Goal: Information Seeking & Learning: Check status

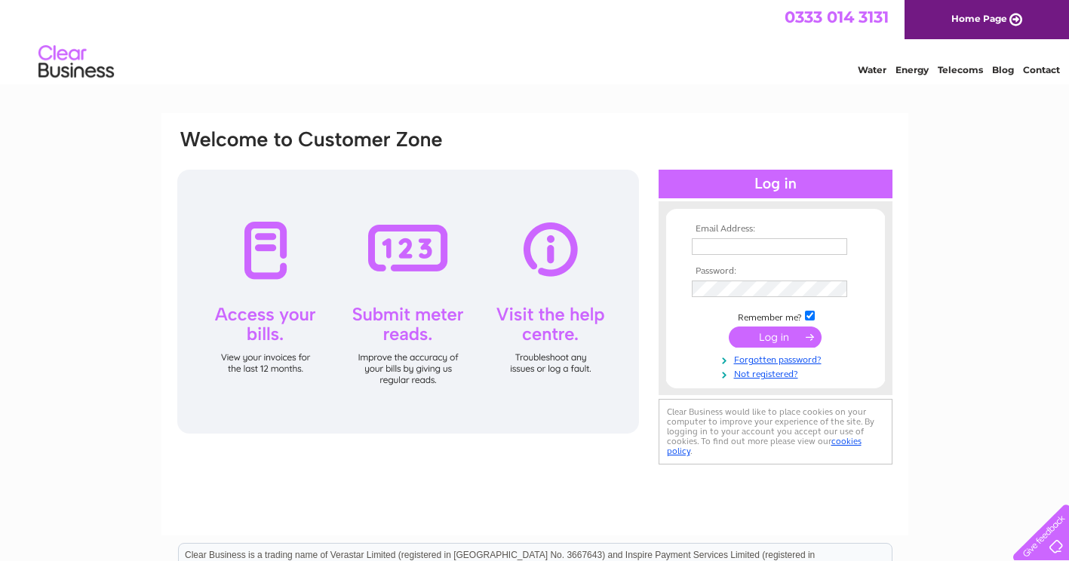
click at [721, 251] on input "text" at bounding box center [769, 246] width 155 height 17
type input "info@btd.co.uk"
click at [773, 338] on input "submit" at bounding box center [775, 338] width 93 height 21
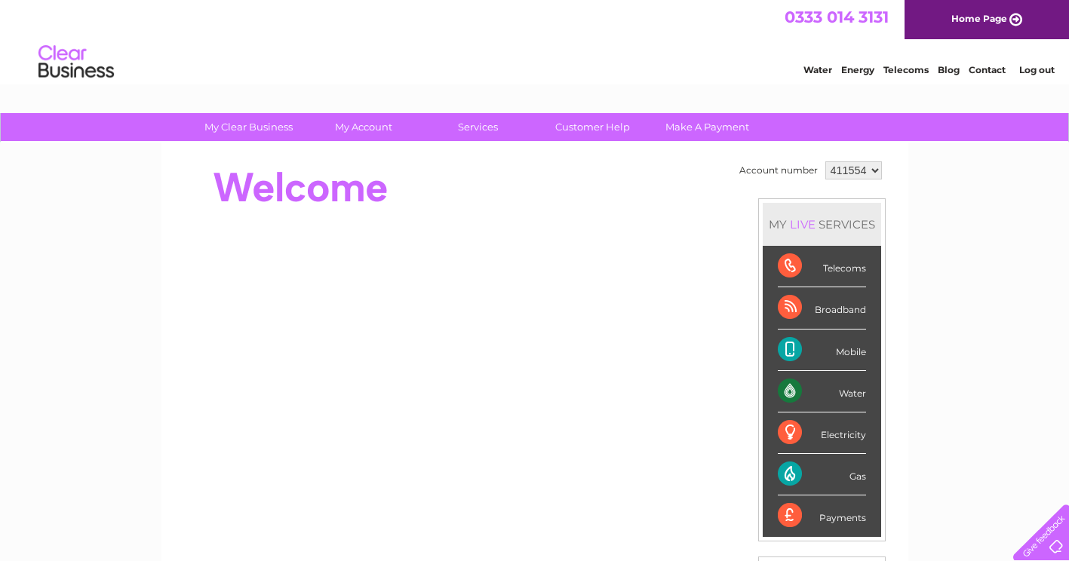
click at [875, 167] on select "411554 448241 448242 448243 448244 448245 448246" at bounding box center [854, 170] width 57 height 18
select select "448244"
click at [826, 161] on select "411554 448241 448242 448243 448244 448245 448246" at bounding box center [854, 170] width 57 height 18
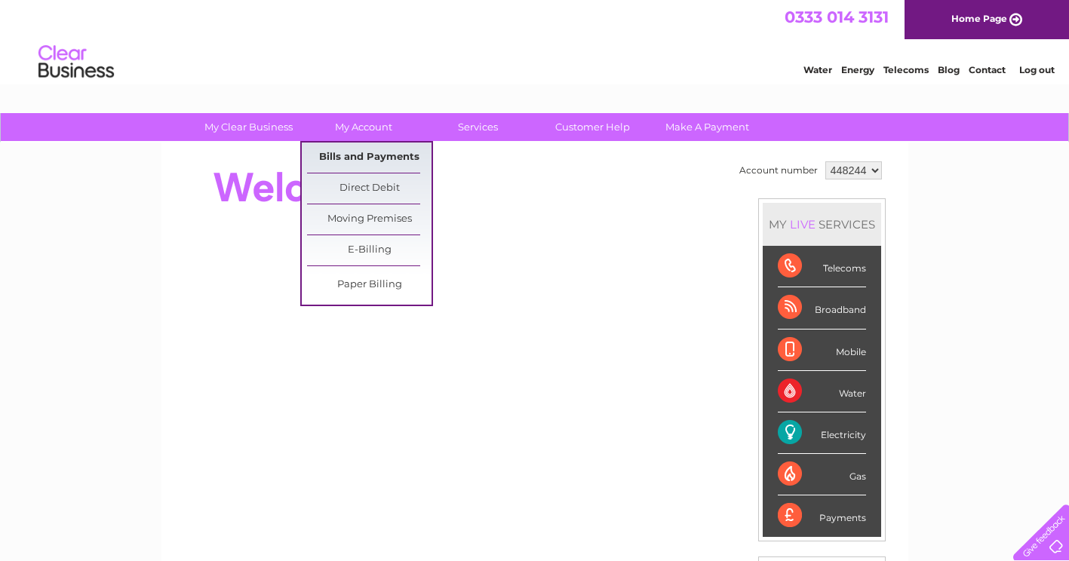
click at [349, 152] on link "Bills and Payments" at bounding box center [369, 158] width 125 height 30
click at [355, 153] on link "Bills and Payments" at bounding box center [369, 158] width 125 height 30
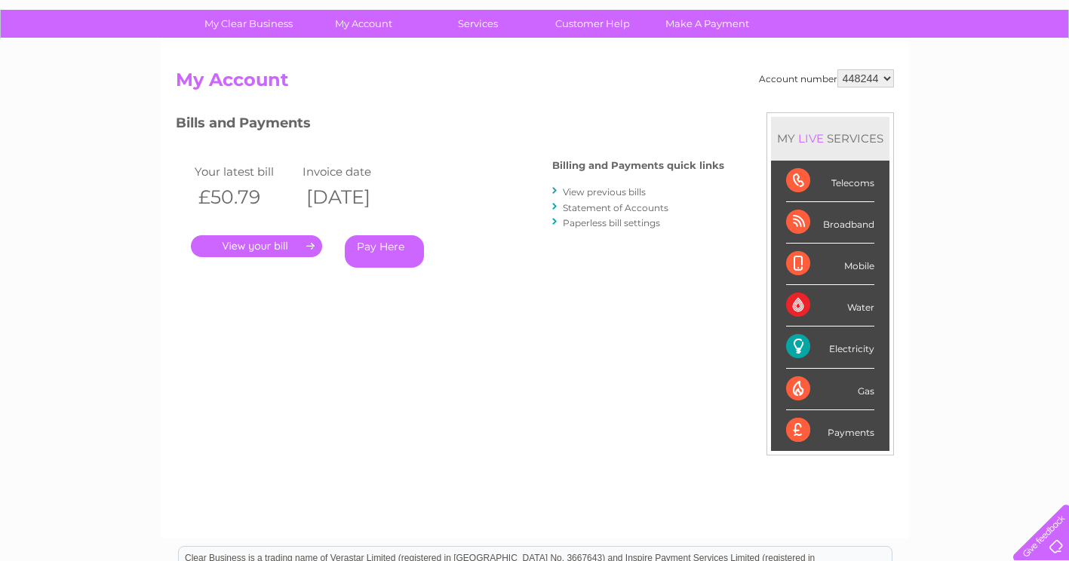
scroll to position [151, 0]
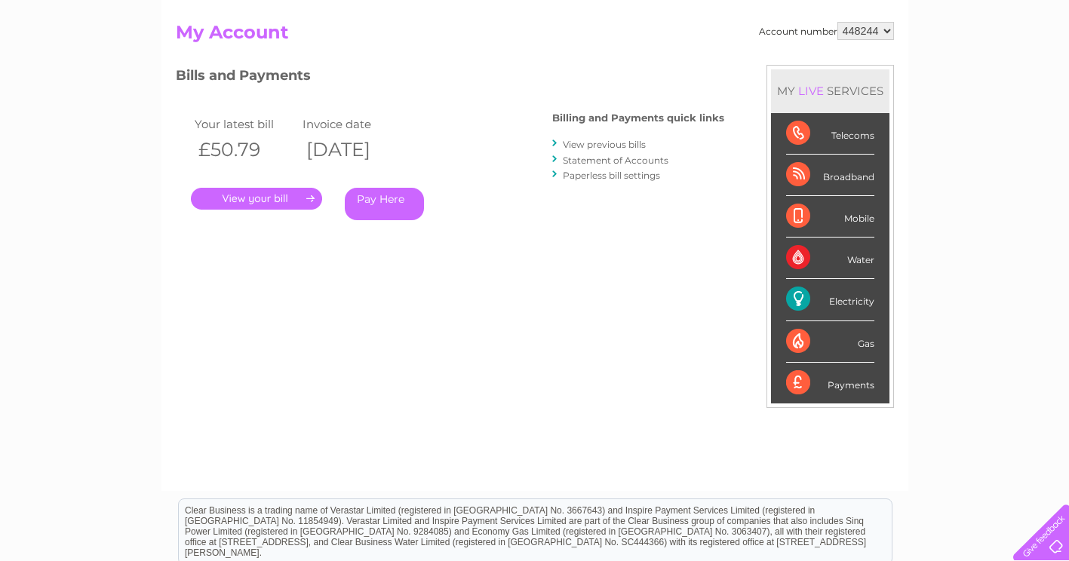
click at [231, 198] on link "." at bounding box center [256, 199] width 131 height 22
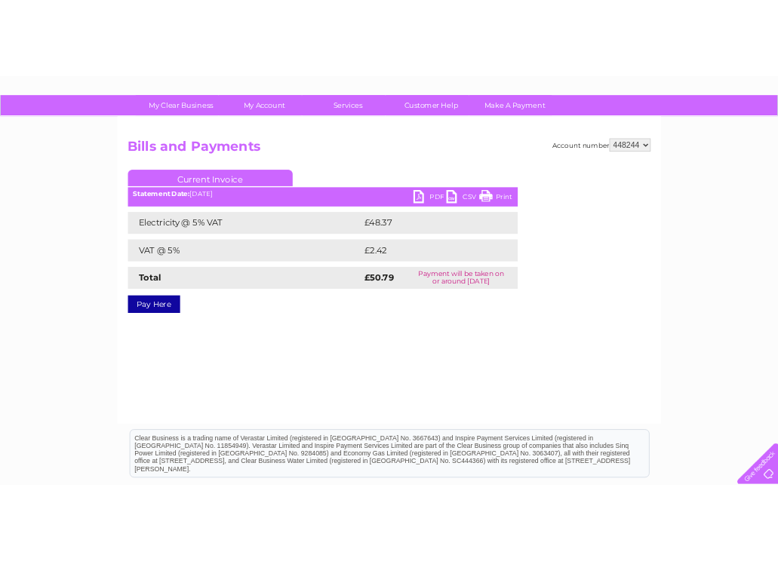
scroll to position [75, 0]
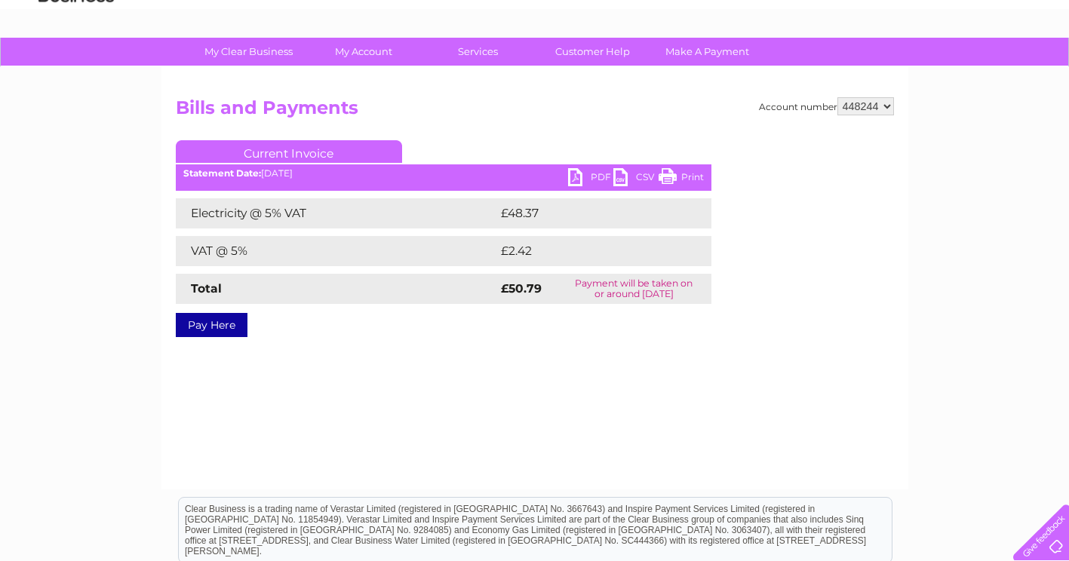
click at [577, 179] on link "PDF" at bounding box center [590, 179] width 45 height 22
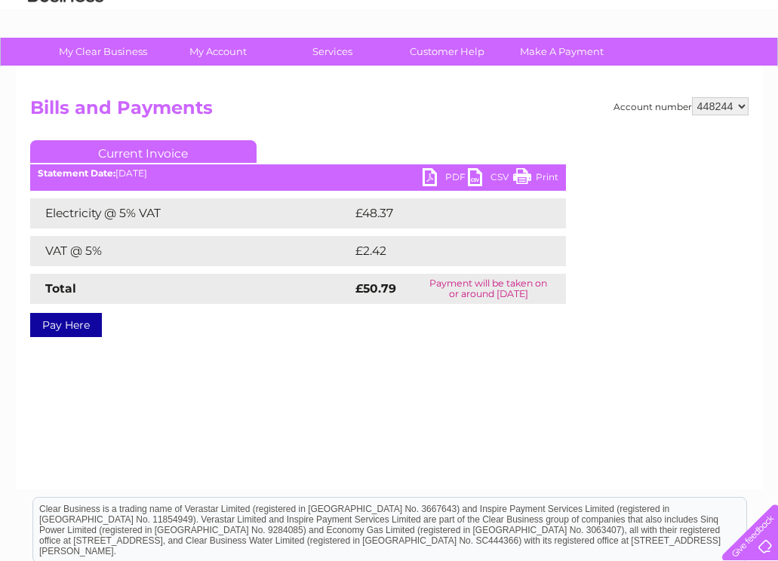
click at [742, 103] on select "411554 448241 448242 448243 448244 448245 448246" at bounding box center [720, 106] width 57 height 18
select select "448243"
click at [692, 97] on select "411554 448241 448242 448243 448244 448245 448246" at bounding box center [720, 106] width 57 height 18
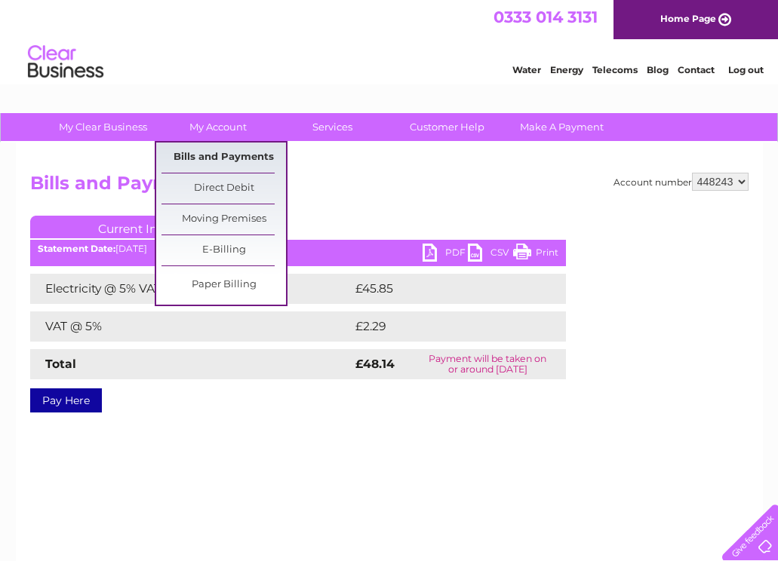
click at [230, 155] on link "Bills and Payments" at bounding box center [223, 158] width 125 height 30
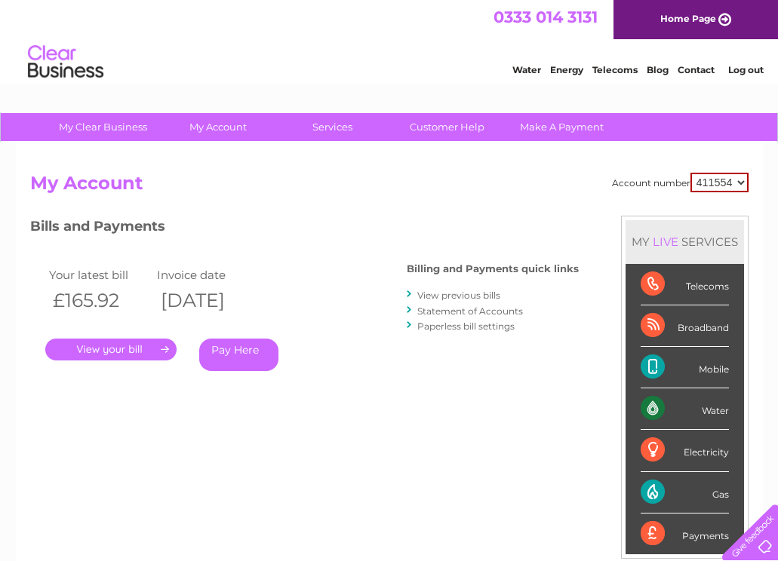
click at [77, 337] on div ". Pay Here" at bounding box center [196, 327] width 302 height 23
click at [85, 349] on link "." at bounding box center [110, 350] width 131 height 22
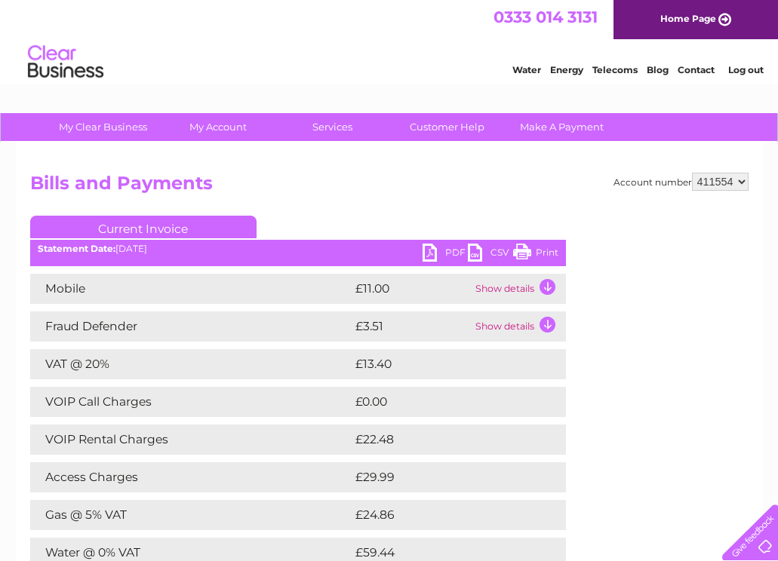
click at [429, 253] on link "PDF" at bounding box center [445, 255] width 45 height 22
click at [743, 183] on select "411554 448241 448242 448243 448244 448245 448246" at bounding box center [720, 182] width 57 height 18
select select "448241"
click at [692, 173] on select "411554 448241 448242 448243 448244 448245 448246" at bounding box center [720, 182] width 57 height 18
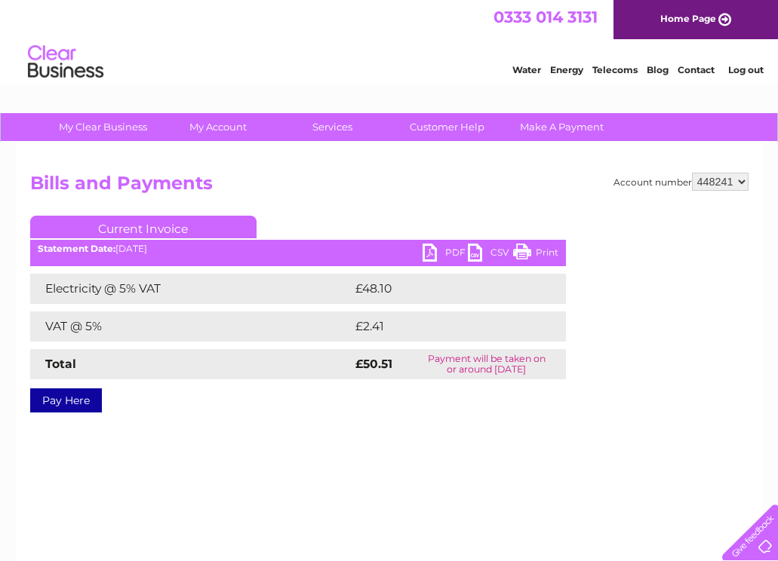
click at [432, 254] on link "PDF" at bounding box center [445, 255] width 45 height 22
click at [745, 181] on select "411554 448241 448242 448243 448244 448245 448246" at bounding box center [720, 182] width 57 height 18
select select "448242"
click at [692, 173] on select "411554 448241 448242 448243 448244 448245 448246" at bounding box center [720, 182] width 57 height 18
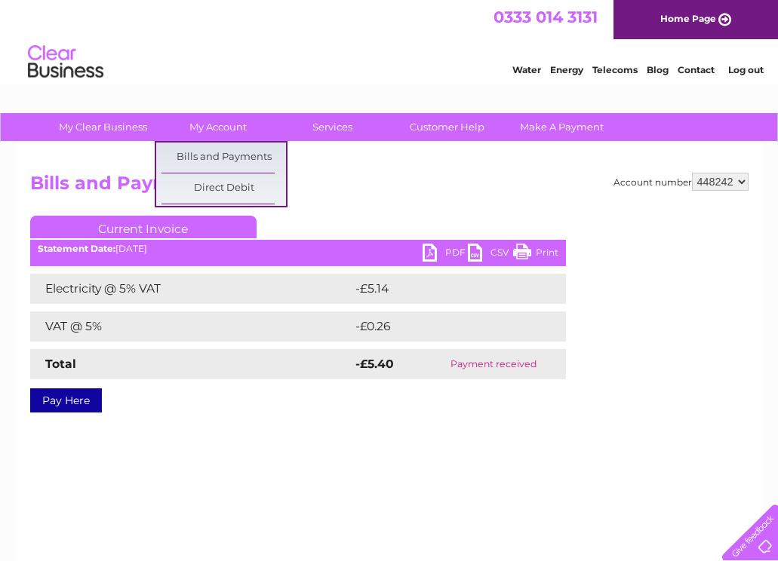
drag, startPoint x: 0, startPoint y: 0, endPoint x: 607, endPoint y: 462, distance: 763.1
click at [607, 462] on div "Account number 411554 448241 448242 448243 448244 448245 448246 Bills and Payme…" at bounding box center [389, 354] width 747 height 423
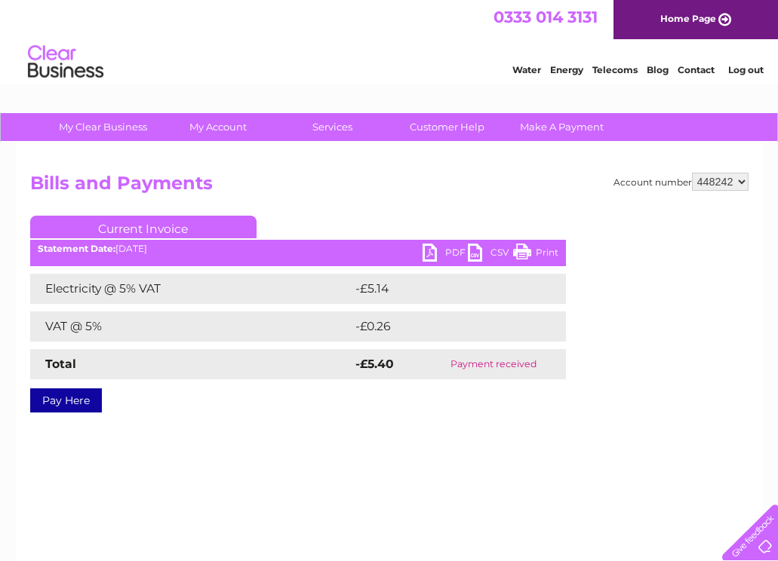
click at [743, 184] on select "411554 448241 448242 448243 448244 448245 448246" at bounding box center [720, 182] width 57 height 18
select select "448243"
click at [692, 173] on select "411554 448241 448242 448243 448244 448245 448246" at bounding box center [720, 182] width 57 height 18
click at [429, 255] on link "PDF" at bounding box center [445, 255] width 45 height 22
click at [746, 182] on select "411554 448241 448242 448243 448244 448245 448246" at bounding box center [720, 182] width 57 height 18
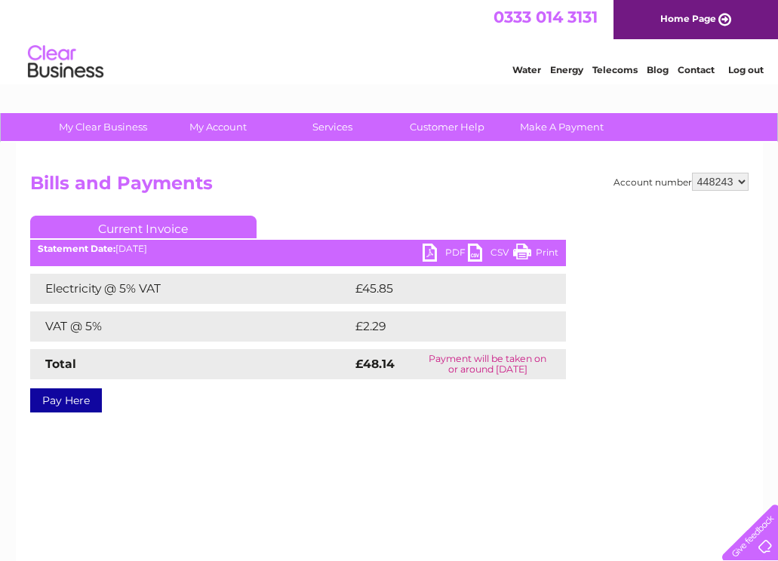
select select "448242"
click at [692, 173] on select "411554 448241 448242 448243 448244 448245 448246" at bounding box center [720, 182] width 57 height 18
click at [740, 185] on select "411554 448241 448242 448243 448244 448245 448246" at bounding box center [720, 182] width 57 height 18
select select "448243"
click at [692, 173] on select "411554 448241 448242 448243 448244 448245 448246" at bounding box center [720, 182] width 57 height 18
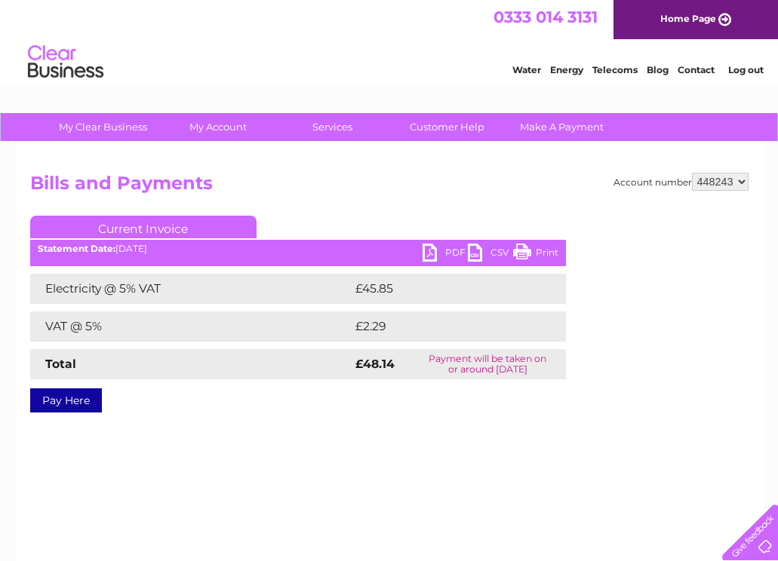
click at [743, 184] on select "411554 448241 448242 448243 448244 448245 448246" at bounding box center [720, 182] width 57 height 18
select select "448244"
click at [692, 173] on select "411554 448241 448242 448243 448244 448245 448246" at bounding box center [720, 182] width 57 height 18
click at [746, 179] on select "411554 448241 448242 448243 448244 448245 448246" at bounding box center [720, 182] width 57 height 18
select select "448245"
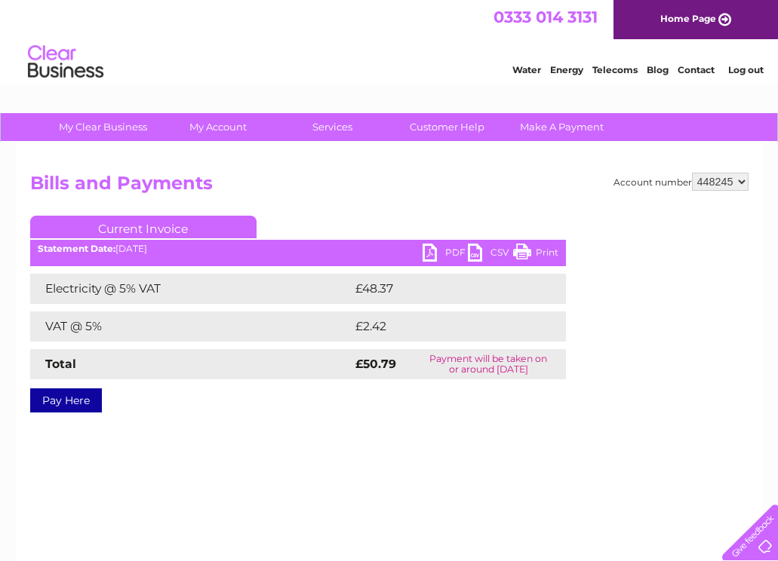
click at [692, 173] on select "411554 448241 448242 448243 448244 448245 448246" at bounding box center [720, 182] width 57 height 18
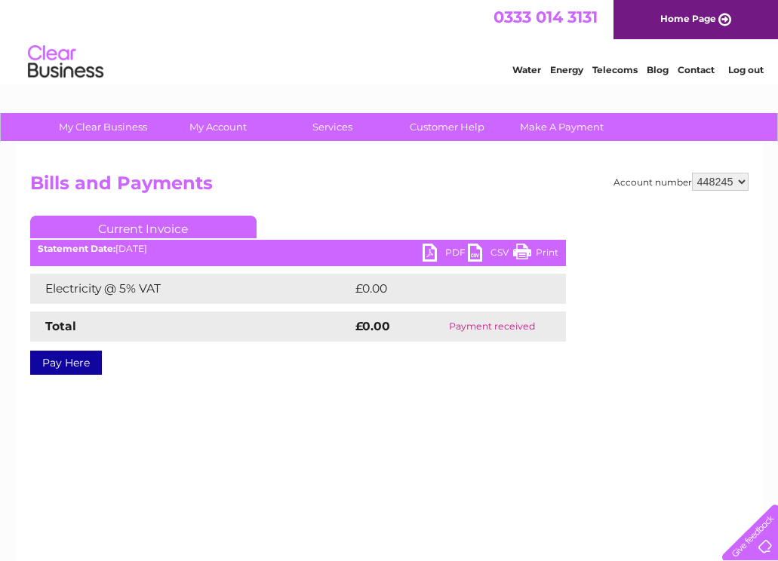
click at [739, 179] on select "411554 448241 448242 448243 448244 448245 448246" at bounding box center [720, 182] width 57 height 18
select select "448246"
click at [692, 173] on select "411554 448241 448242 448243 448244 448245 448246" at bounding box center [720, 182] width 57 height 18
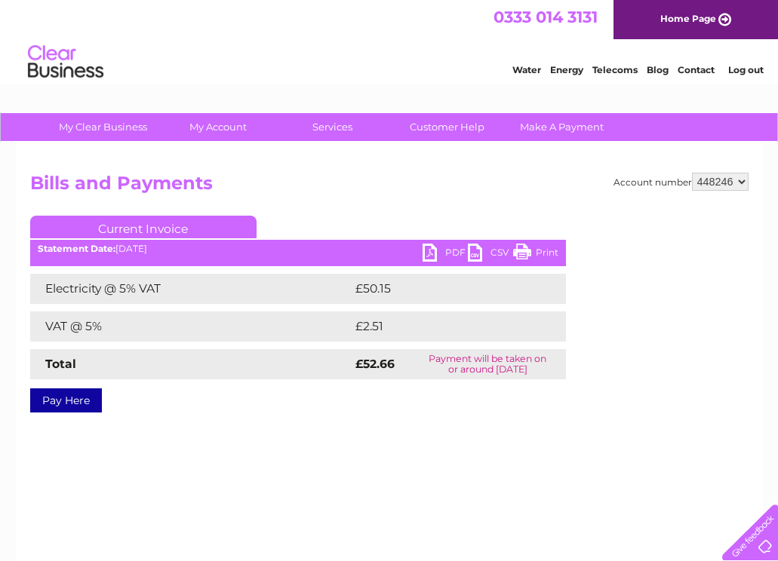
click at [740, 185] on select "411554 448241 448242 448243 448244 448245 448246" at bounding box center [720, 182] width 57 height 18
select select "411554"
click at [692, 173] on select "411554 448241 448242 448243 448244 448245 448246" at bounding box center [720, 182] width 57 height 18
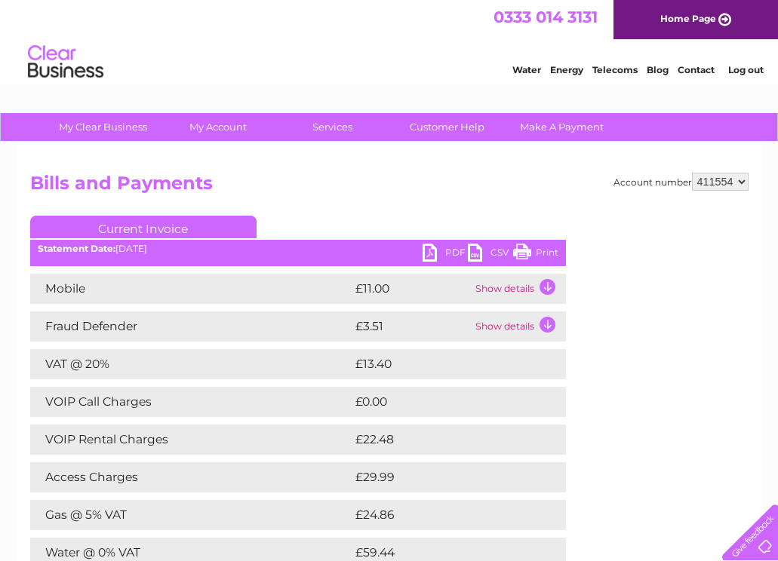
click at [743, 183] on select "411554 448241 448242 448243 448244 448245 448246" at bounding box center [720, 182] width 57 height 18
click at [745, 182] on select "411554 448241 448242 448243 448244 448245 448246" at bounding box center [720, 182] width 57 height 18
select select "448241"
click at [692, 173] on select "411554 448241 448242 448243 448244 448245 448246" at bounding box center [720, 182] width 57 height 18
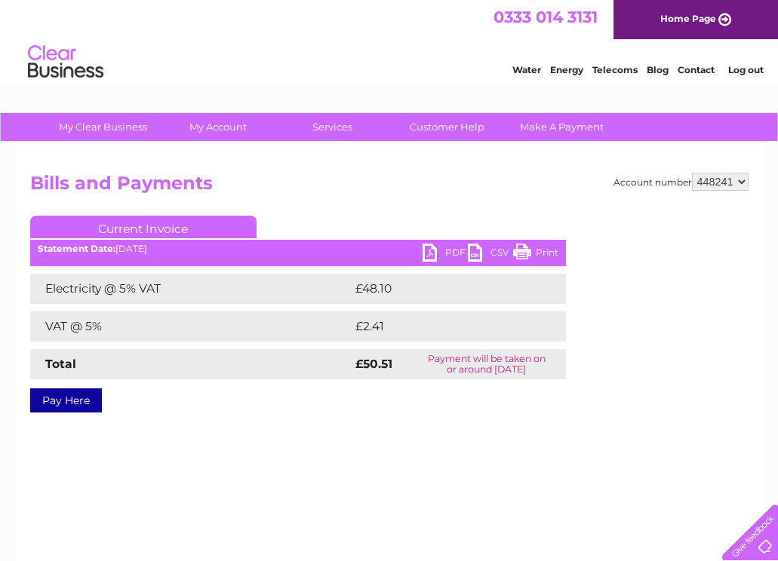
click at [742, 186] on select "411554 448241 448242 448243 448244 448245 448246" at bounding box center [720, 182] width 57 height 18
select select "448242"
click at [692, 173] on select "411554 448241 448242 448243 448244 448245 448246" at bounding box center [720, 182] width 57 height 18
click at [447, 251] on link "PDF" at bounding box center [445, 255] width 45 height 22
click at [740, 184] on select "411554 448241 448242 448243 448244 448245 448246" at bounding box center [720, 182] width 57 height 18
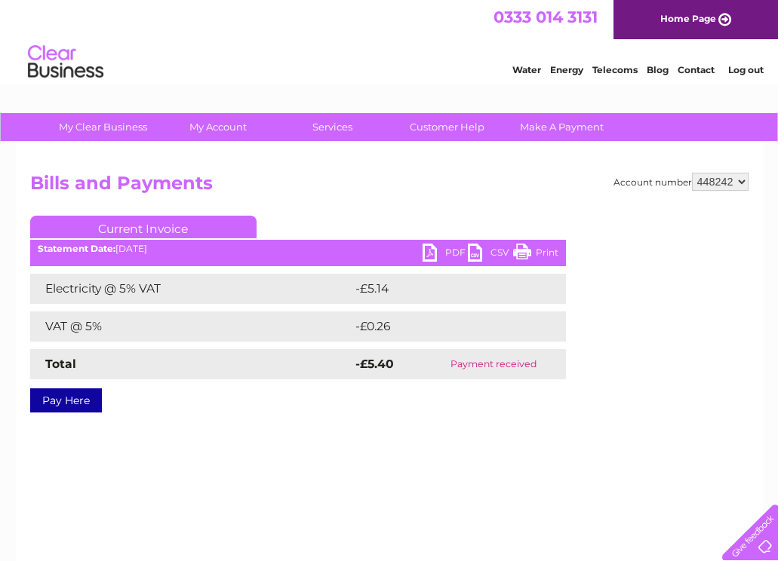
select select "448243"
click at [692, 173] on select "411554 448241 448242 448243 448244 448245 448246" at bounding box center [720, 182] width 57 height 18
click at [742, 179] on select "411554 448241 448242 448243 448244 448245 448246" at bounding box center [720, 182] width 57 height 18
select select "448244"
click at [692, 173] on select "411554 448241 448242 448243 448244 448245 448246" at bounding box center [720, 182] width 57 height 18
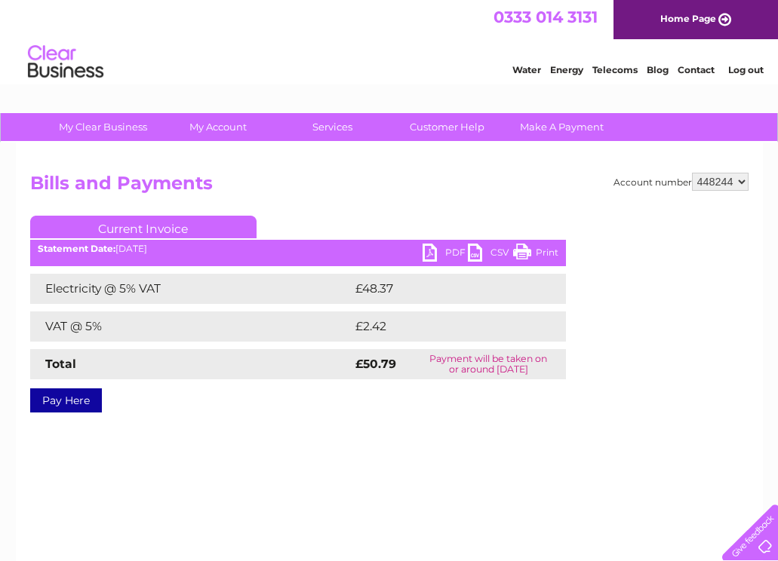
click at [746, 183] on select "411554 448241 448242 448243 448244 448245 448246" at bounding box center [720, 182] width 57 height 18
select select "448245"
click at [692, 173] on select "411554 448241 448242 448243 448244 448245 448246" at bounding box center [720, 182] width 57 height 18
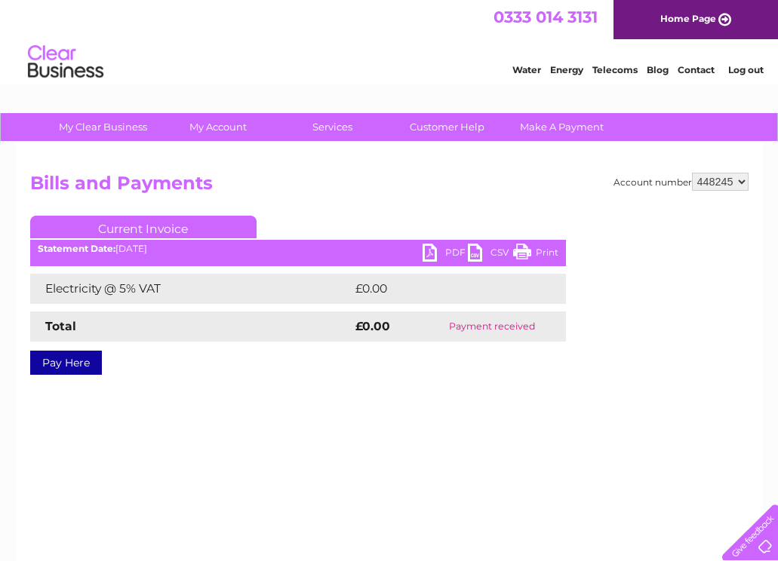
click at [744, 183] on select "411554 448241 448242 448243 448244 448245 448246" at bounding box center [720, 182] width 57 height 18
click at [447, 248] on link "PDF" at bounding box center [445, 255] width 45 height 22
click at [743, 183] on select "411554 448241 448242 448243 448244 448245 448246" at bounding box center [720, 182] width 57 height 18
select select "448246"
click at [692, 173] on select "411554 448241 448242 448243 448244 448245 448246" at bounding box center [720, 182] width 57 height 18
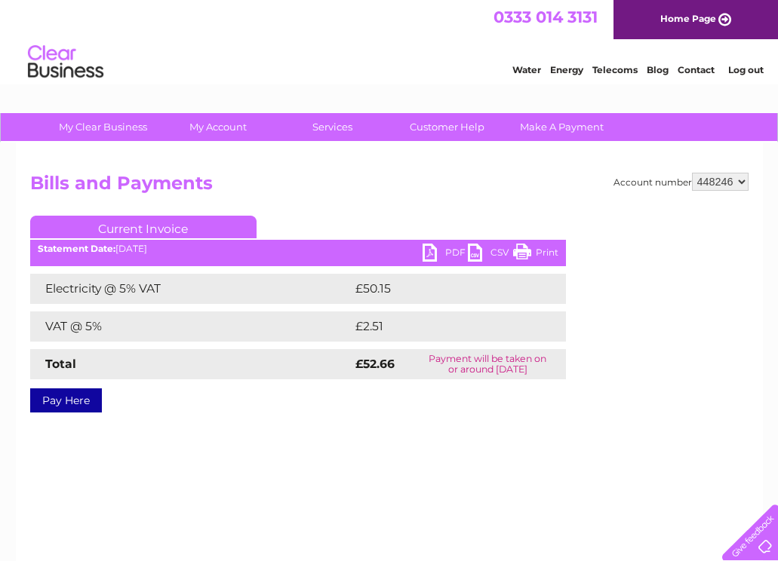
drag, startPoint x: 736, startPoint y: 253, endPoint x: 441, endPoint y: 249, distance: 295.1
click at [441, 249] on link "PDF" at bounding box center [445, 255] width 45 height 22
click at [742, 182] on select "411554 448241 448242 448243 448244 448245 448246" at bounding box center [720, 182] width 57 height 18
select select "448245"
click at [692, 173] on select "411554 448241 448242 448243 448244 448245 448246" at bounding box center [720, 182] width 57 height 18
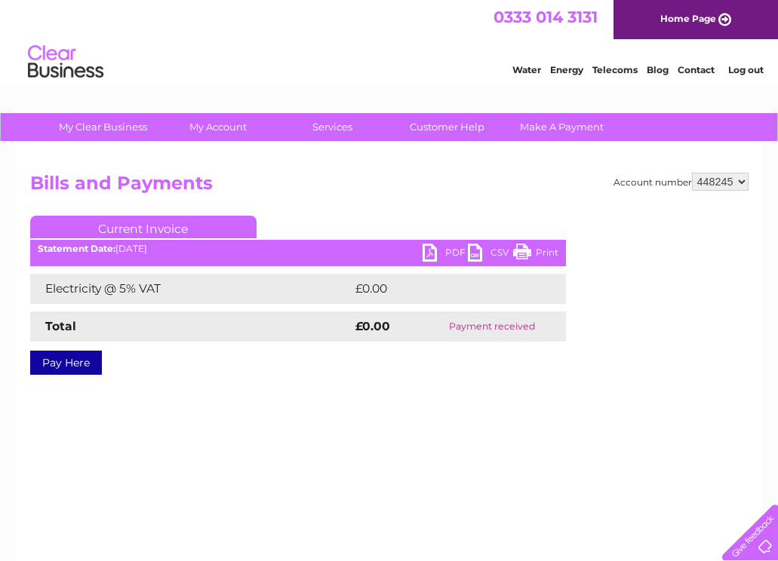
click at [755, 71] on link "Log out" at bounding box center [745, 69] width 35 height 11
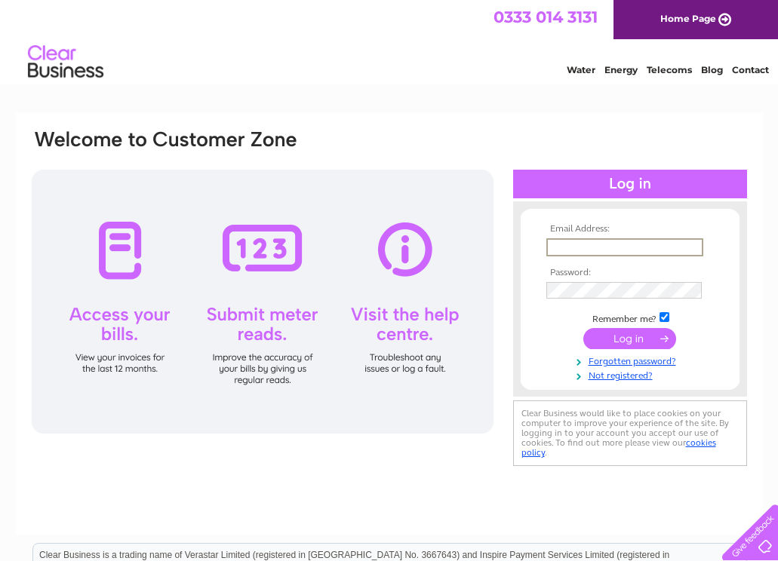
click at [571, 238] on input "text" at bounding box center [624, 247] width 157 height 18
type input "info@btd.co.uk"
click at [638, 333] on input "submit" at bounding box center [629, 338] width 93 height 21
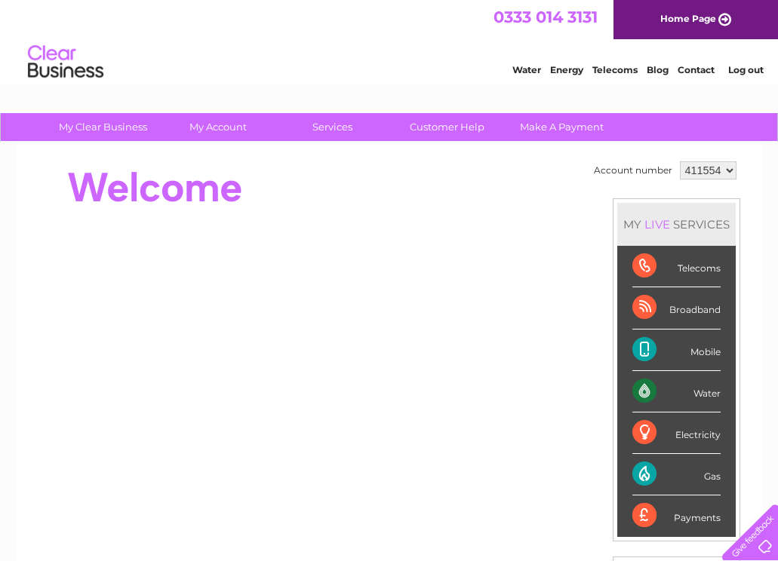
click at [729, 168] on select "411554 448241 448242 448243 448244 448245 448246" at bounding box center [708, 170] width 57 height 18
click at [730, 168] on select "411554 448241 448242 448243 448244 448245 448246" at bounding box center [708, 170] width 57 height 18
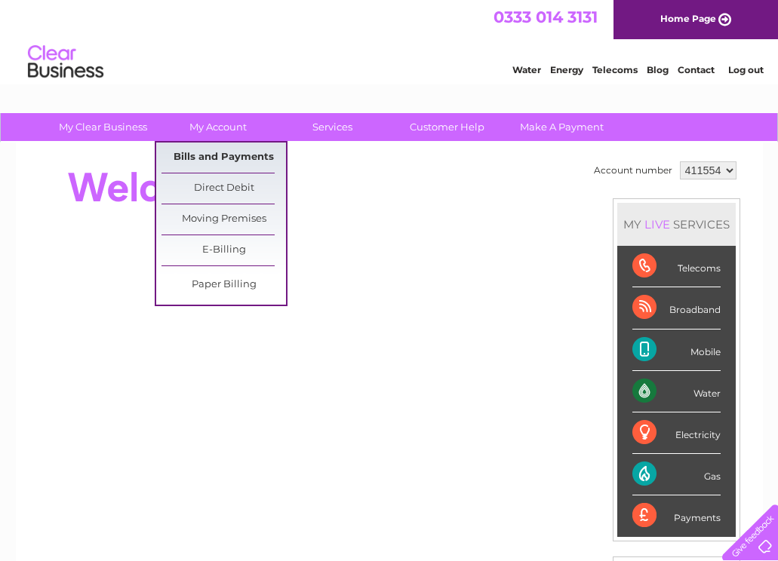
click at [223, 158] on link "Bills and Payments" at bounding box center [223, 158] width 125 height 30
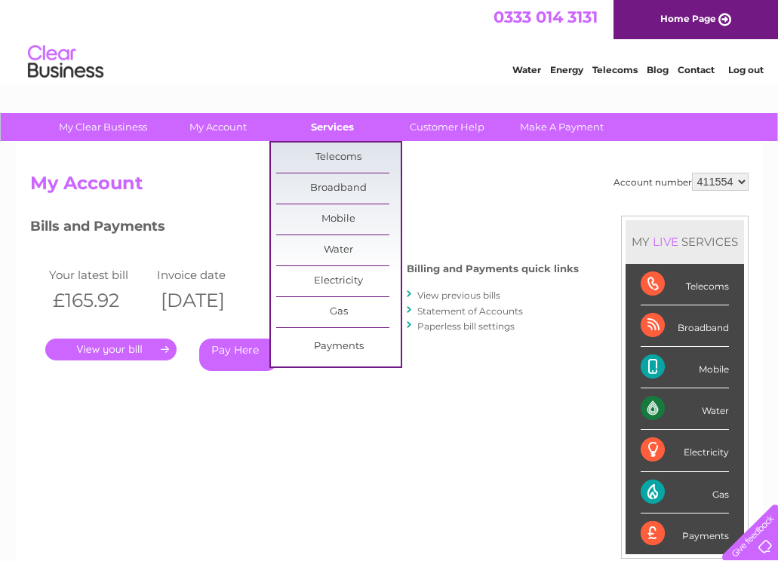
click at [347, 131] on link "Services" at bounding box center [332, 127] width 125 height 28
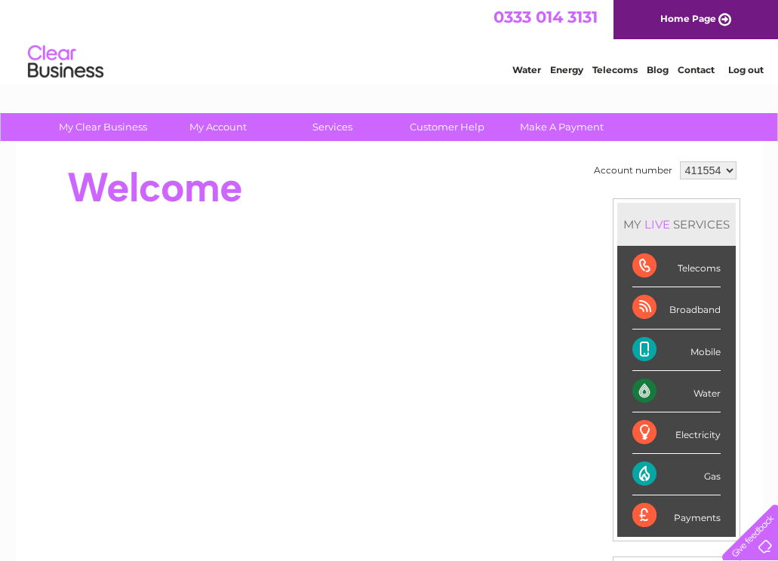
click at [730, 168] on select "411554 448241 448242 448243 448244 448245 448246" at bounding box center [708, 170] width 57 height 18
click at [642, 516] on div "Payments" at bounding box center [676, 516] width 88 height 41
click at [694, 522] on div "Payments" at bounding box center [676, 516] width 88 height 41
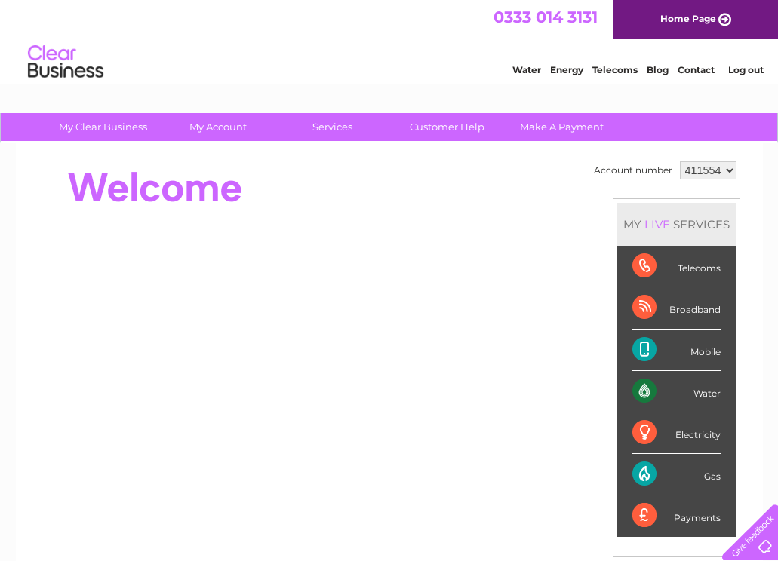
click at [694, 522] on div "Payments" at bounding box center [676, 516] width 88 height 41
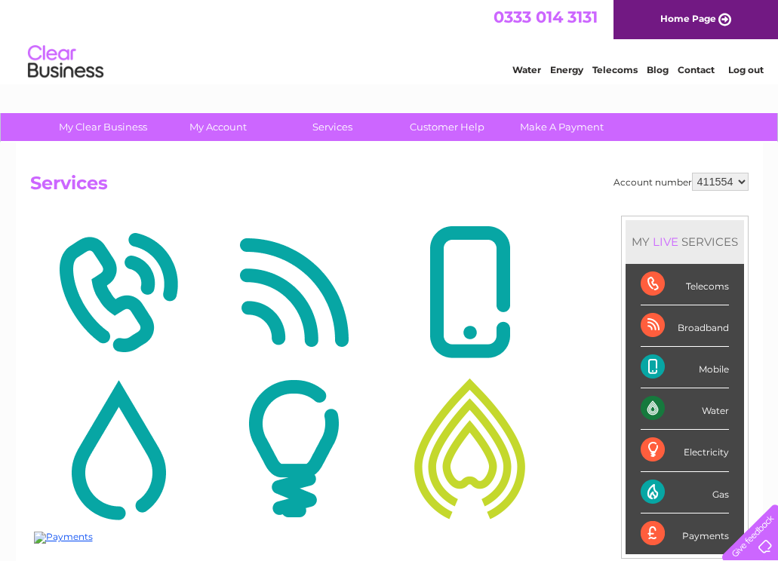
click at [744, 185] on select "411554 448241 448242 448243 448244 448245 448246" at bounding box center [720, 182] width 57 height 18
click at [757, 69] on link "Log out" at bounding box center [745, 69] width 35 height 11
